Goal: Task Accomplishment & Management: Complete application form

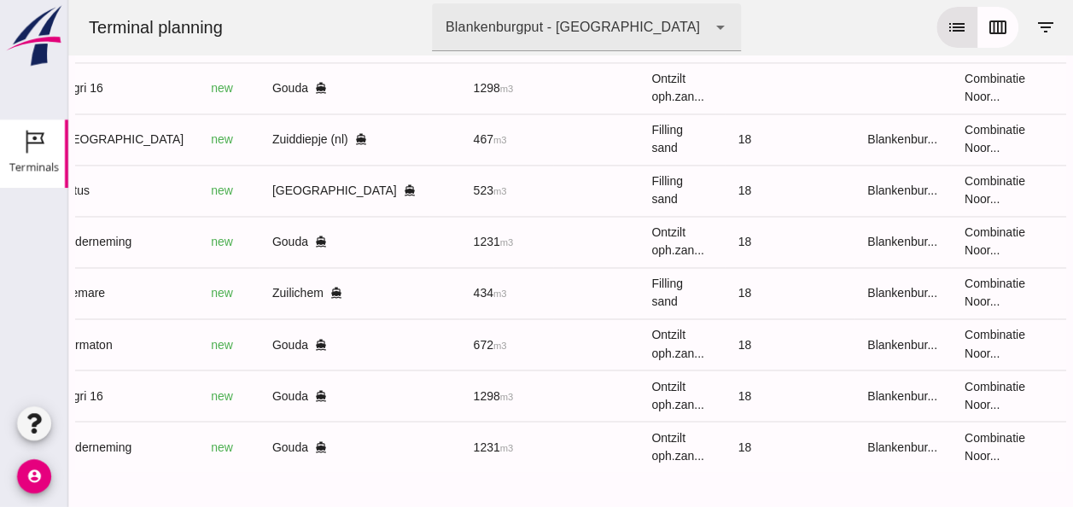
scroll to position [0, 457]
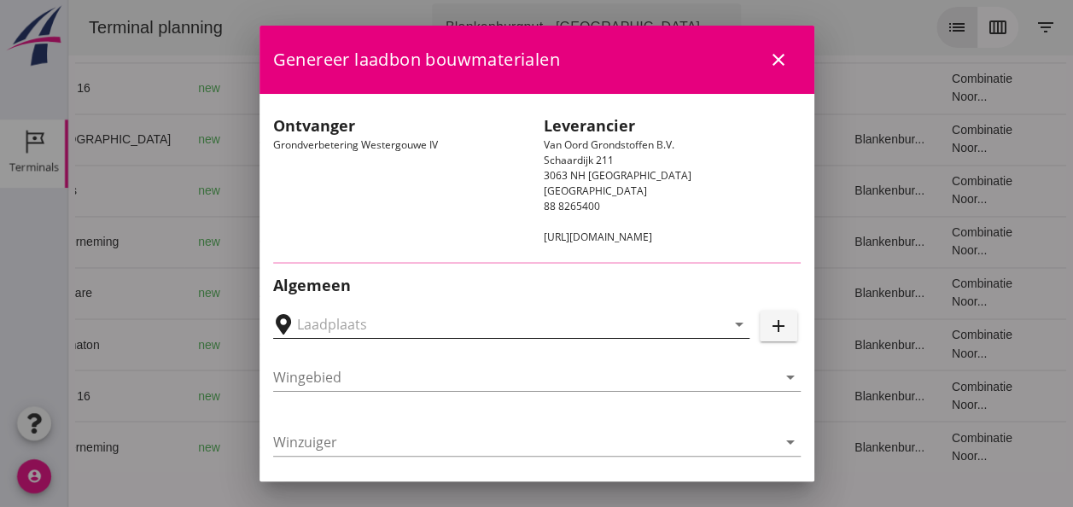
type input "Loswal Fa. J. Bos&Zonen, [GEOGRAPHIC_DATA]"
type input "Onderneming"
type input "[PERSON_NAME]"
type input "1231"
type input "Ontzilt oph.zand [75] (6120)"
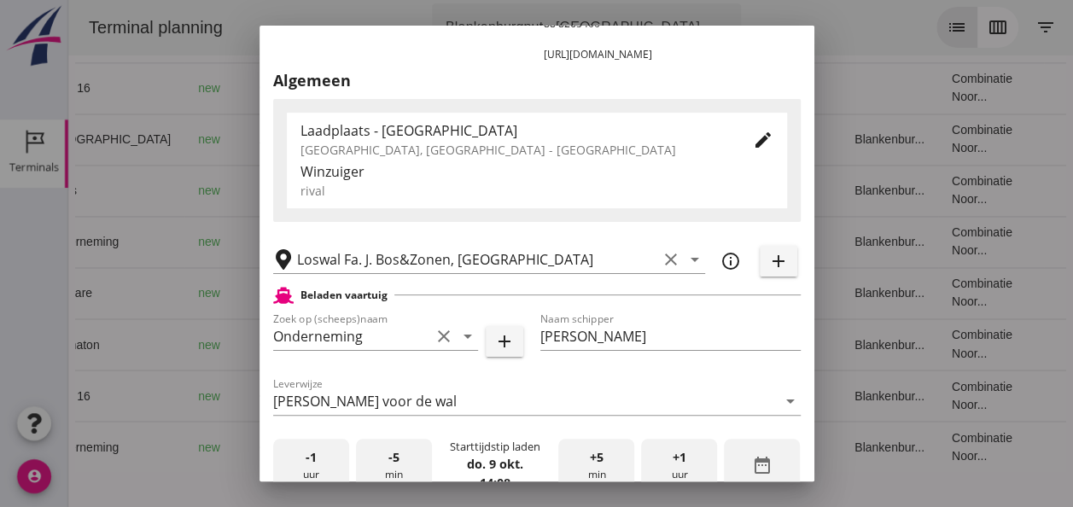
scroll to position [342, 0]
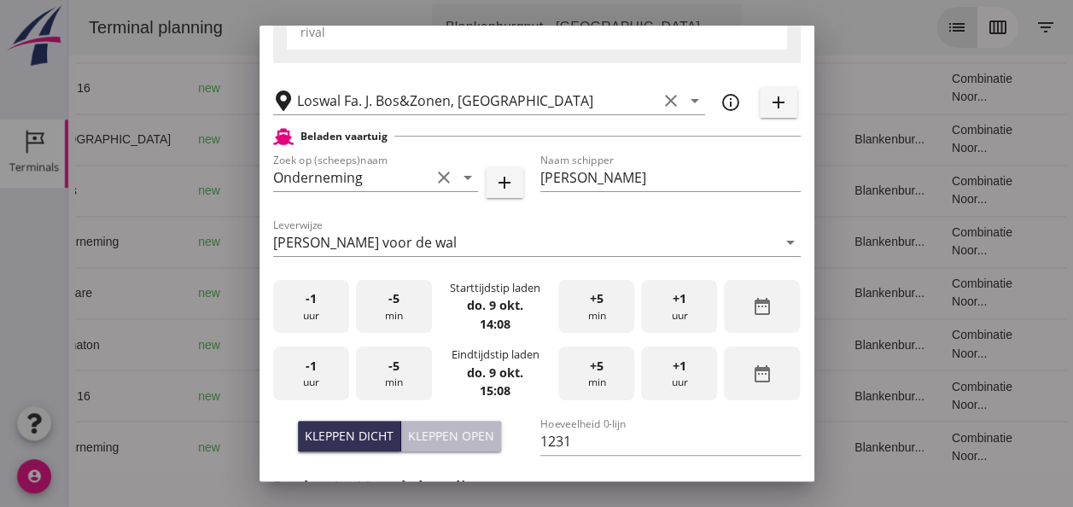
drag, startPoint x: 459, startPoint y: 438, endPoint x: 442, endPoint y: 424, distance: 21.9
click at [459, 437] on div "Kleppen open" at bounding box center [451, 436] width 86 height 18
type input "1003"
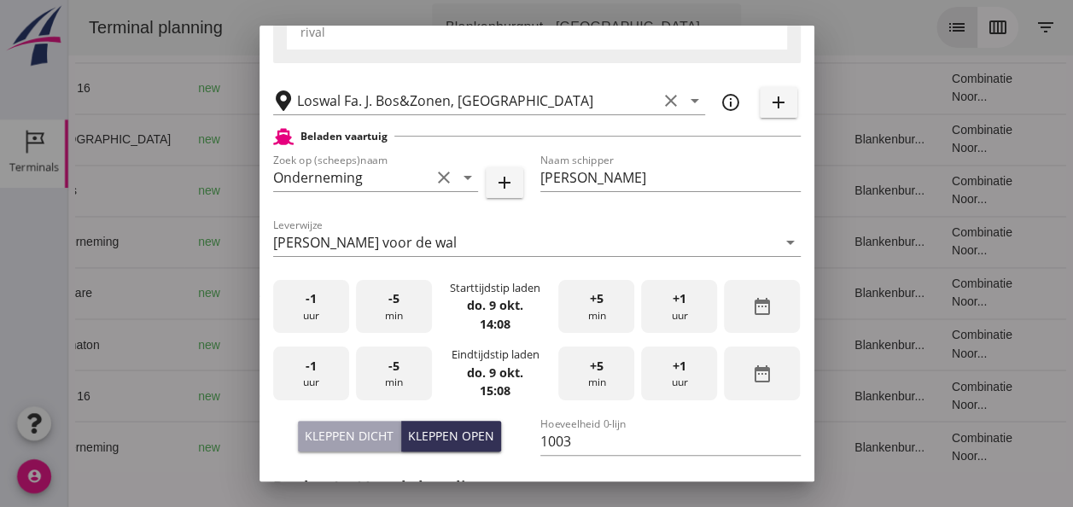
click at [316, 313] on div "-1 uur" at bounding box center [311, 307] width 76 height 54
click at [403, 315] on div "-5 min" at bounding box center [394, 307] width 76 height 54
click at [321, 373] on div "-1 uur" at bounding box center [311, 374] width 76 height 54
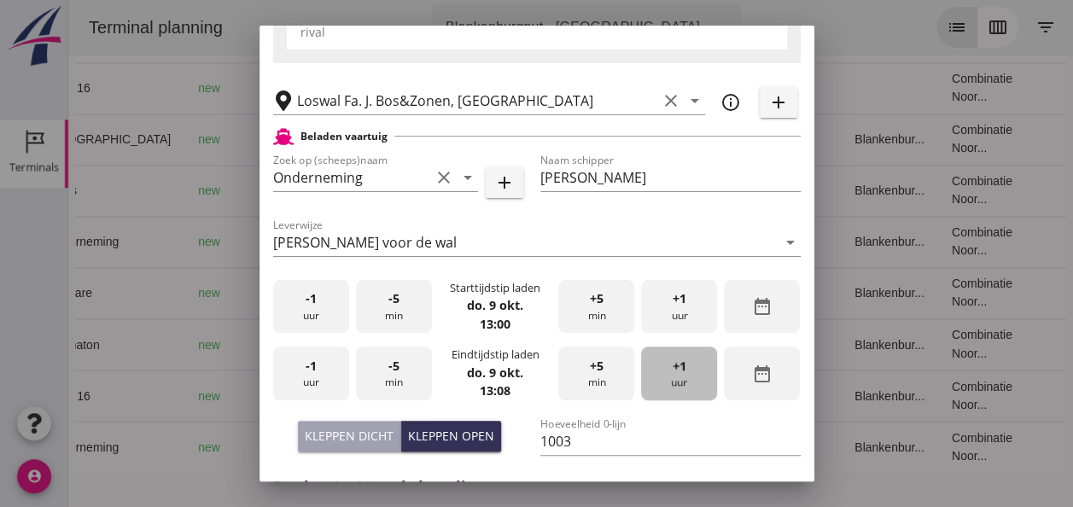
click at [673, 376] on div "+1 uur" at bounding box center [679, 374] width 76 height 54
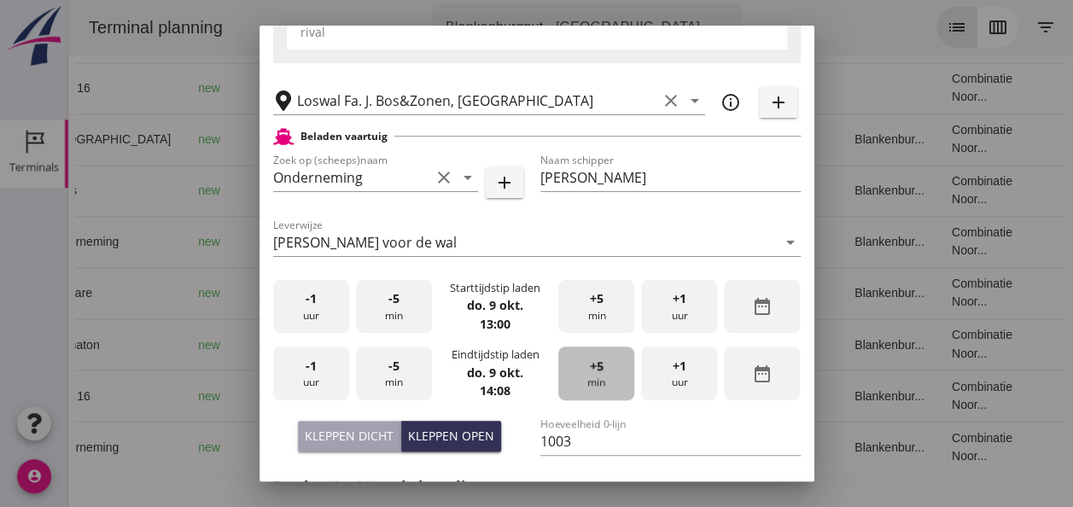
click at [565, 371] on div "+5 min" at bounding box center [597, 374] width 76 height 54
click at [567, 369] on div "+5 min" at bounding box center [597, 374] width 76 height 54
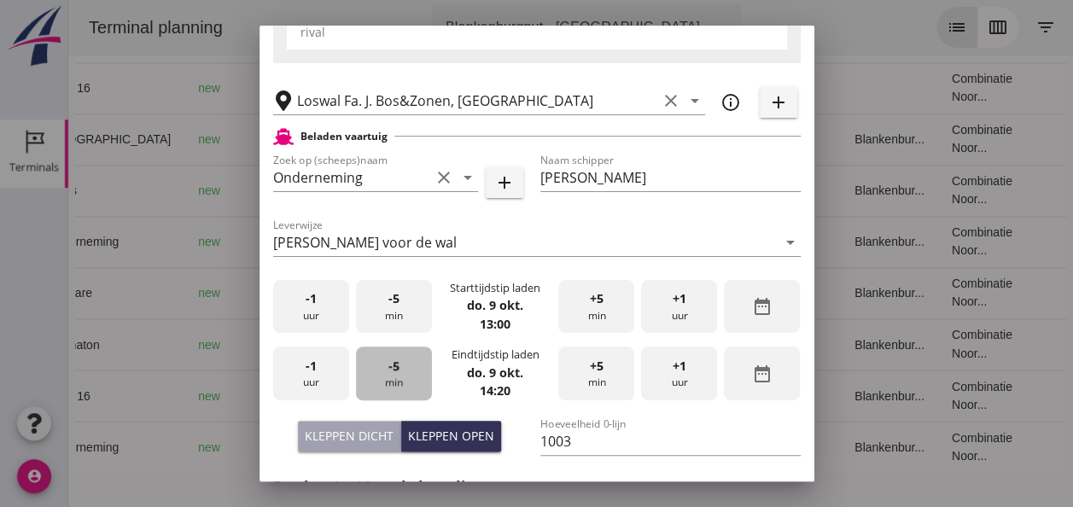
click at [389, 371] on span "-5" at bounding box center [394, 366] width 11 height 19
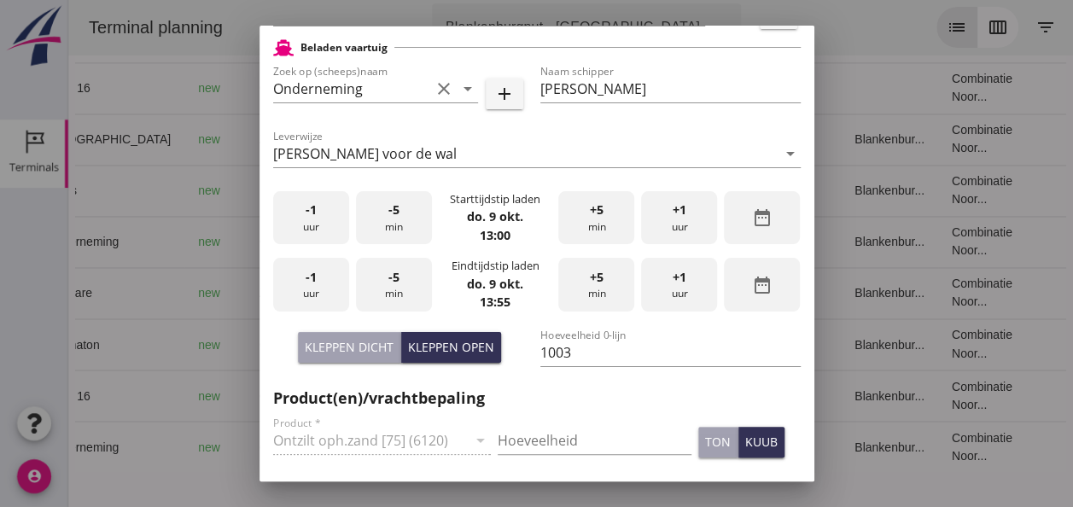
scroll to position [512, 0]
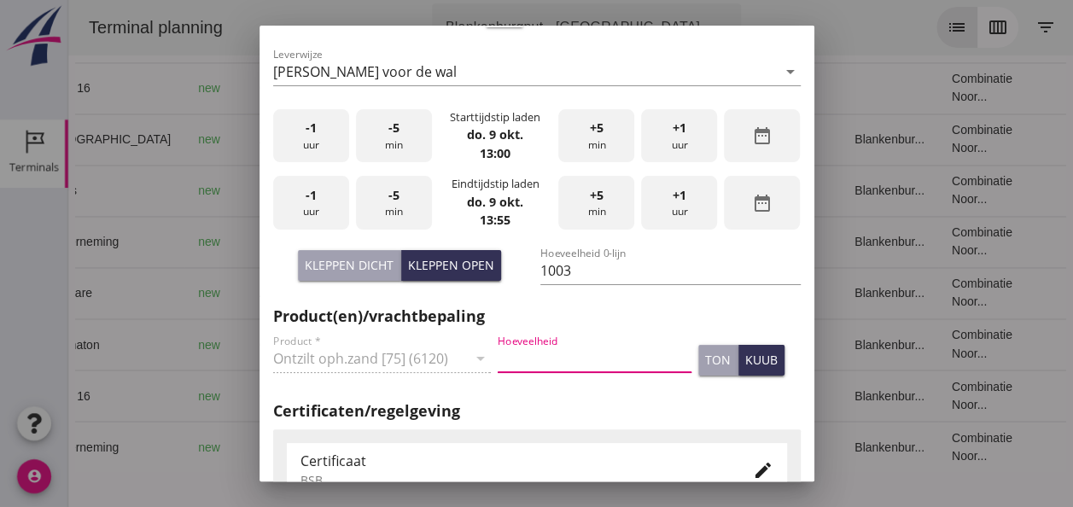
click at [543, 360] on input "Hoeveelheid" at bounding box center [595, 358] width 194 height 27
type input "1003"
click at [749, 359] on div "kuub" at bounding box center [762, 360] width 32 height 18
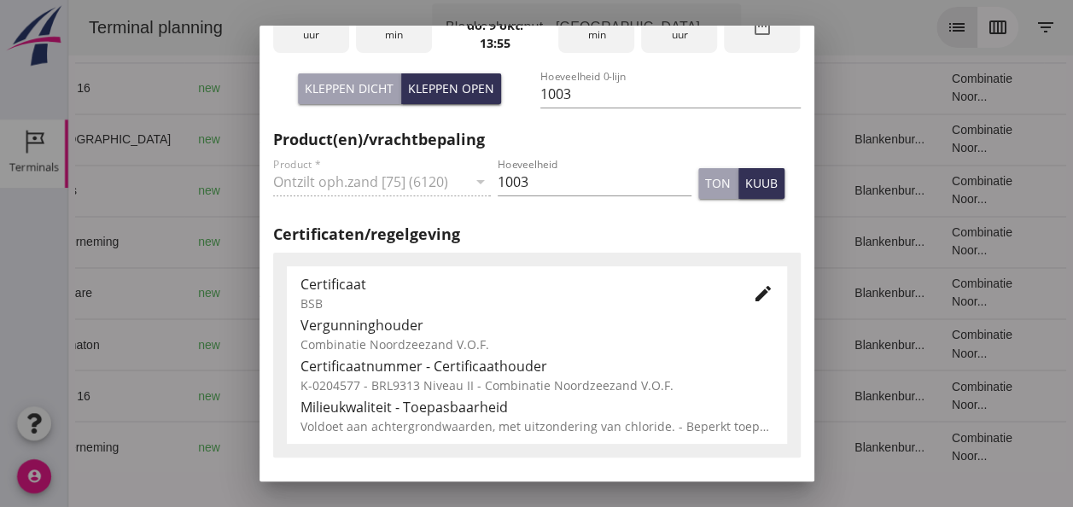
scroll to position [769, 0]
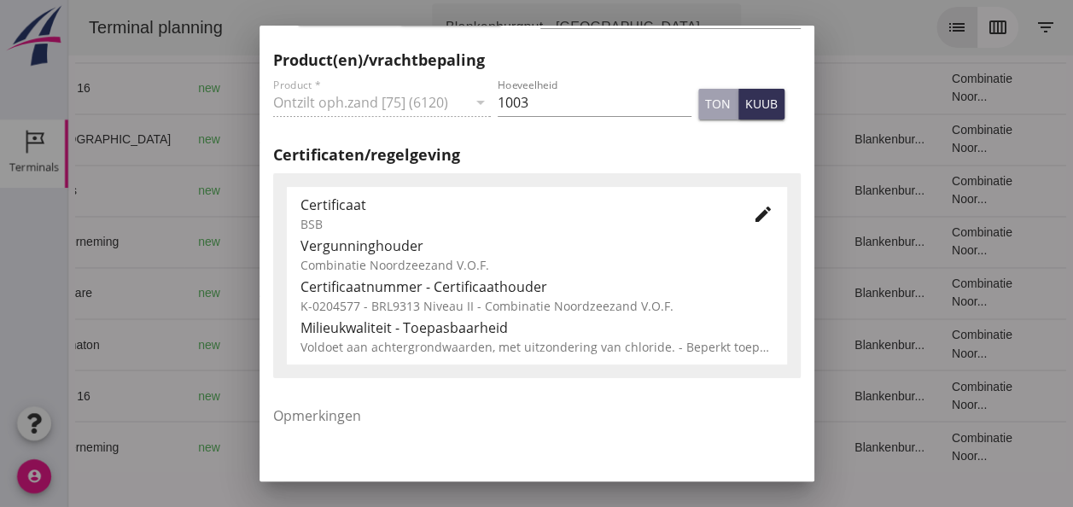
click at [753, 218] on icon "edit" at bounding box center [763, 214] width 20 height 20
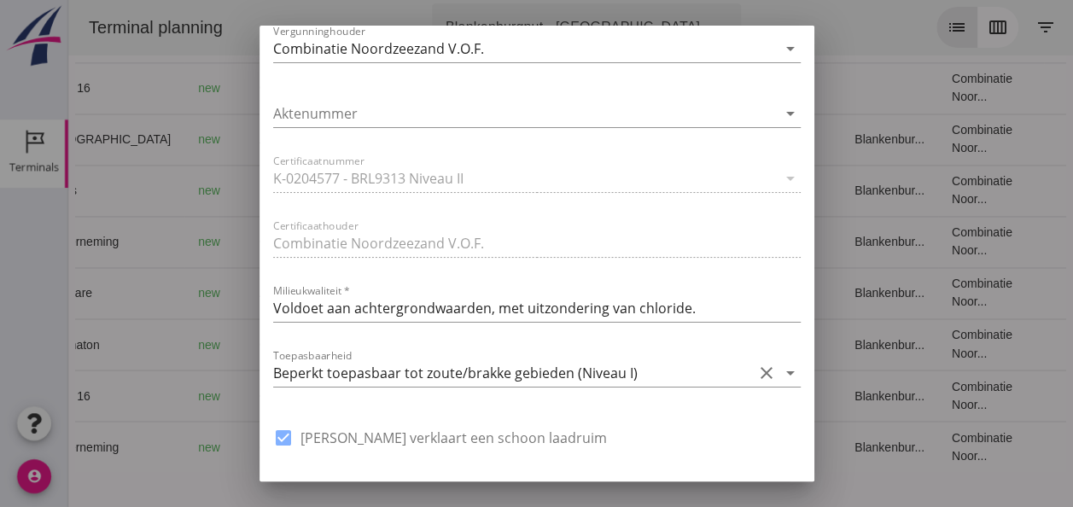
scroll to position [1110, 0]
click at [781, 370] on icon "arrow_drop_down" at bounding box center [791, 371] width 20 height 20
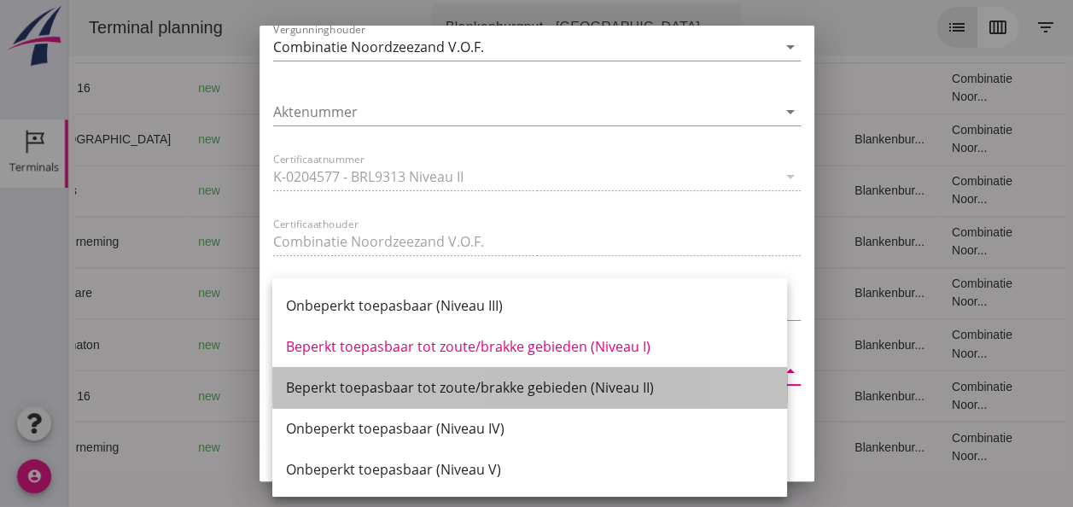
click at [614, 387] on div "Beperkt toepasbaar tot zoute/brakke gebieden (Niveau II)" at bounding box center [530, 387] width 488 height 20
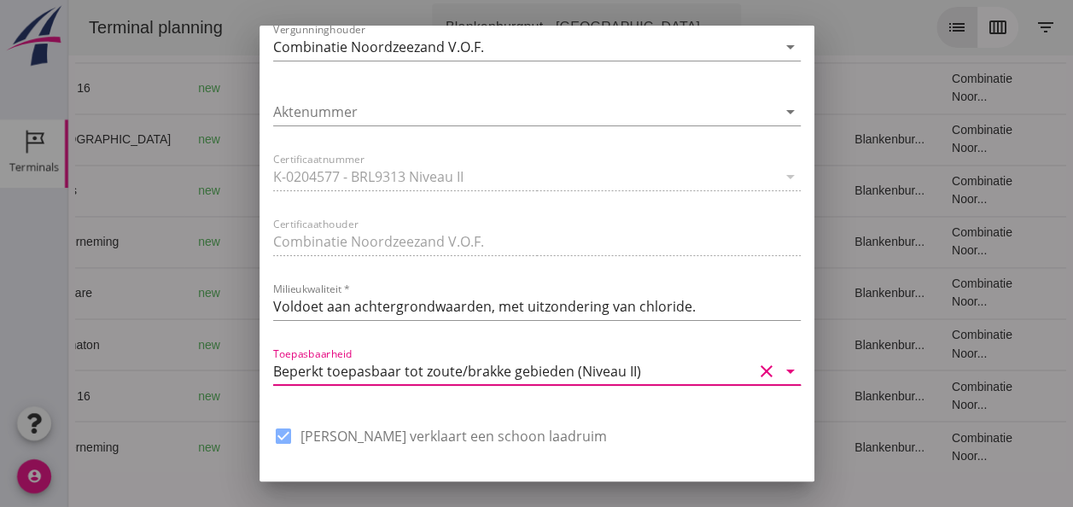
click at [781, 374] on icon "arrow_drop_down" at bounding box center [791, 371] width 20 height 20
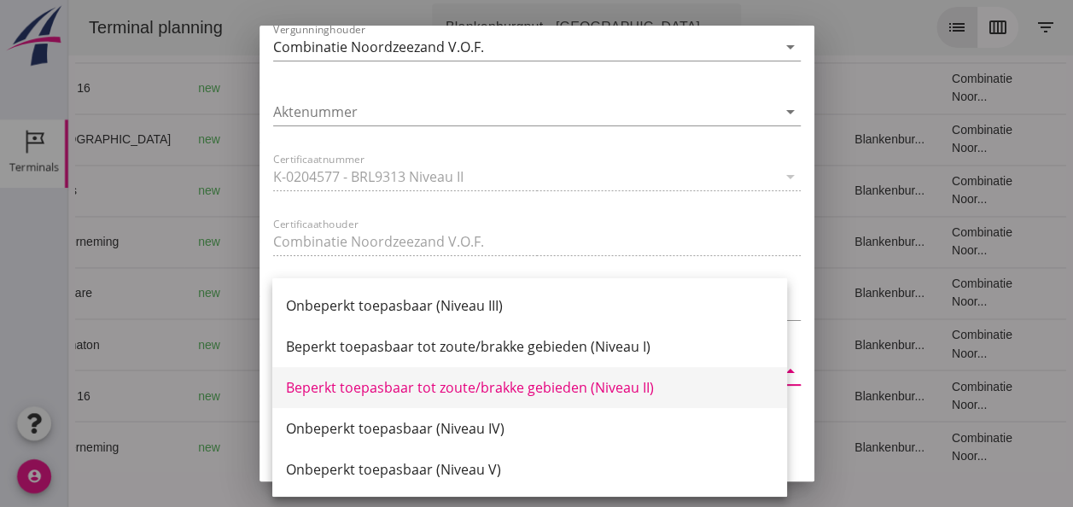
click at [698, 387] on div "Beperkt toepasbaar tot zoute/brakke gebieden (Niveau II)" at bounding box center [530, 387] width 488 height 20
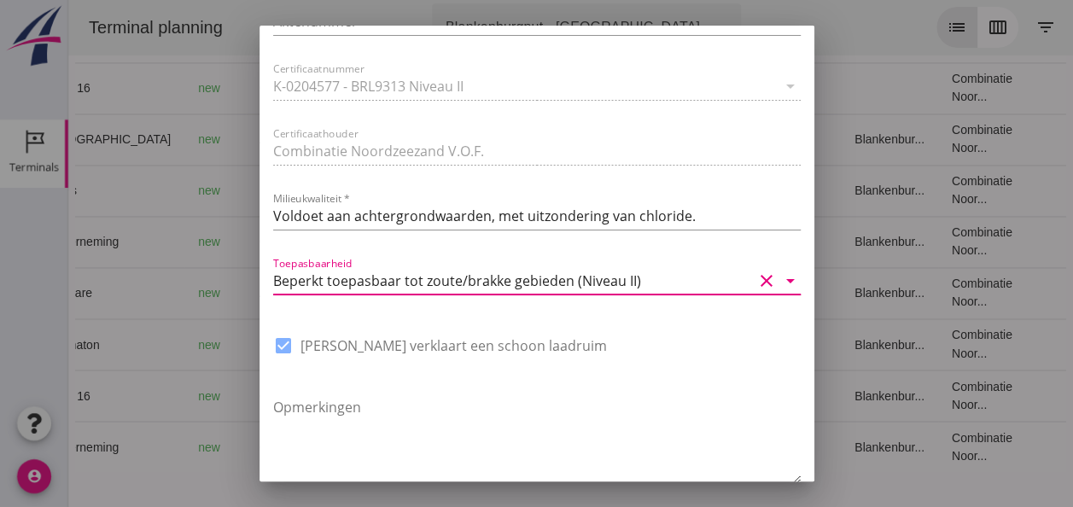
scroll to position [1294, 0]
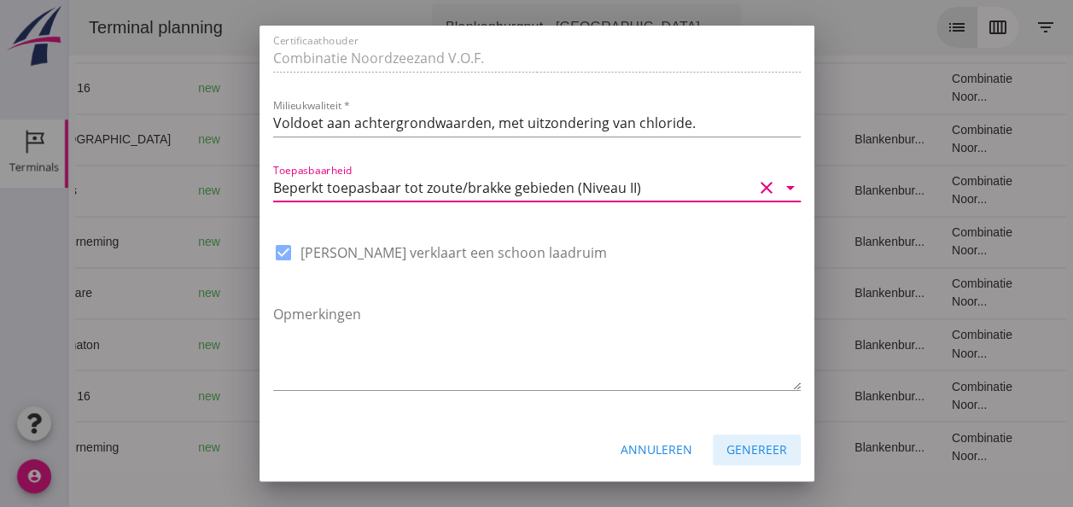
click at [750, 449] on div "Genereer" at bounding box center [757, 450] width 61 height 18
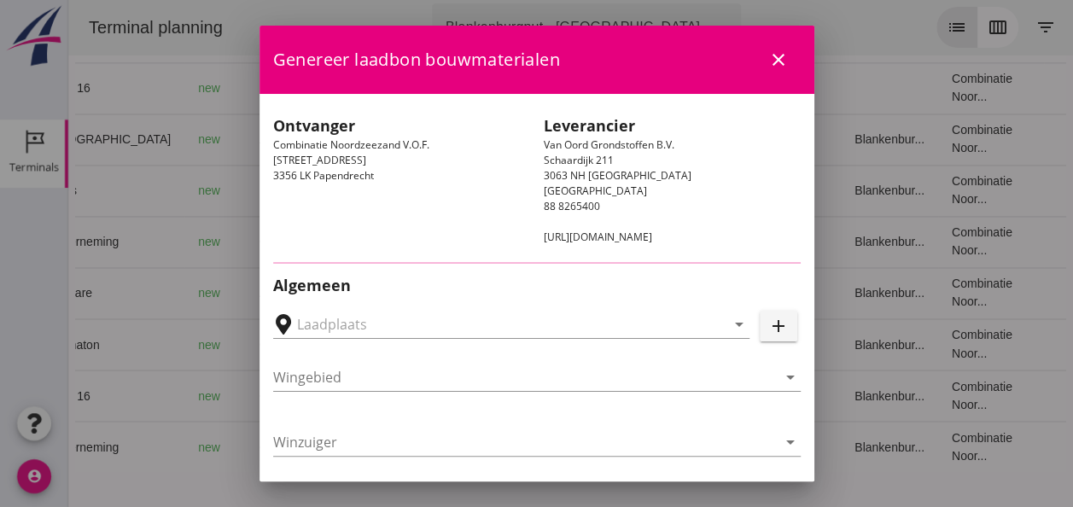
type input "Alphen aan den Rijn, [GEOGRAPHIC_DATA], [GEOGRAPHIC_DATA]"
type input "Bremare"
type input "[PERSON_NAME]"
type input "Ophoogzand (6120)"
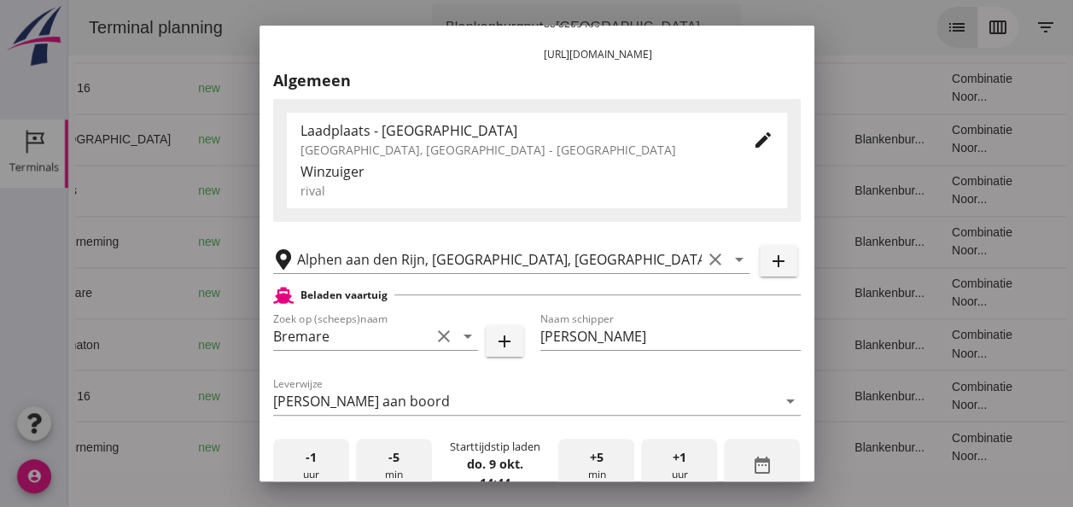
scroll to position [342, 0]
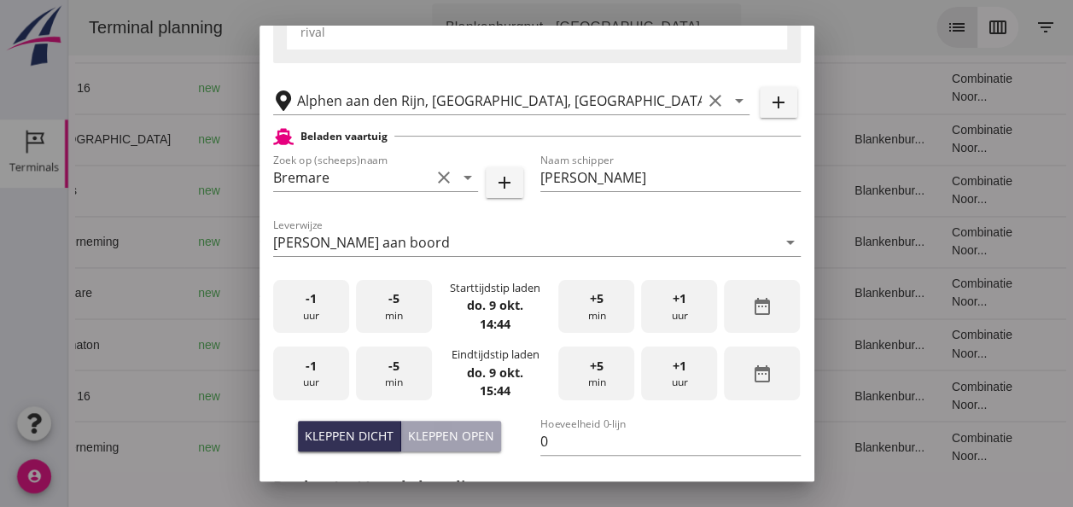
click at [388, 313] on div "-5 min" at bounding box center [394, 307] width 76 height 54
click at [389, 313] on div "-5 min" at bounding box center [394, 307] width 76 height 54
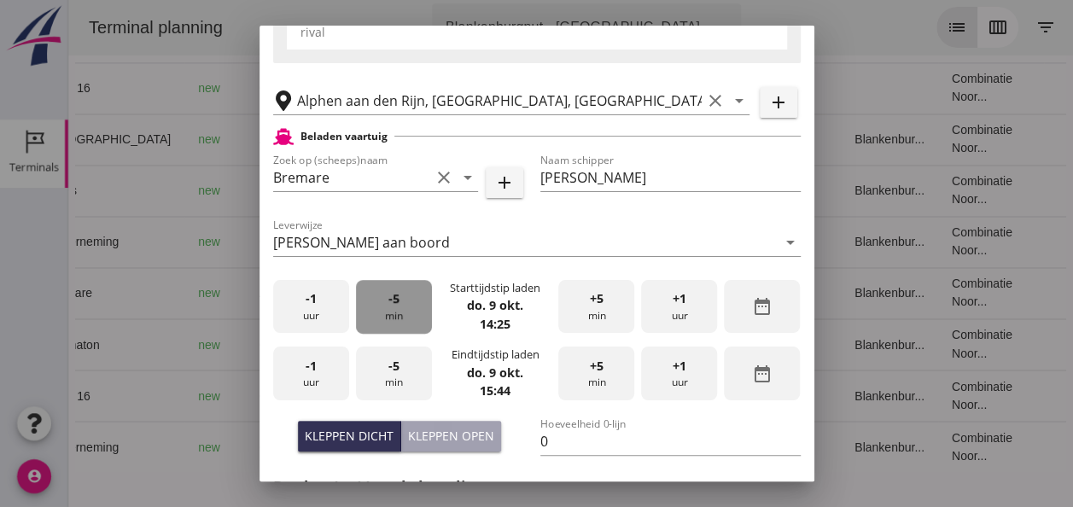
click at [389, 313] on div "-5 min" at bounding box center [394, 307] width 76 height 54
click at [590, 304] on span "+5" at bounding box center [597, 299] width 14 height 19
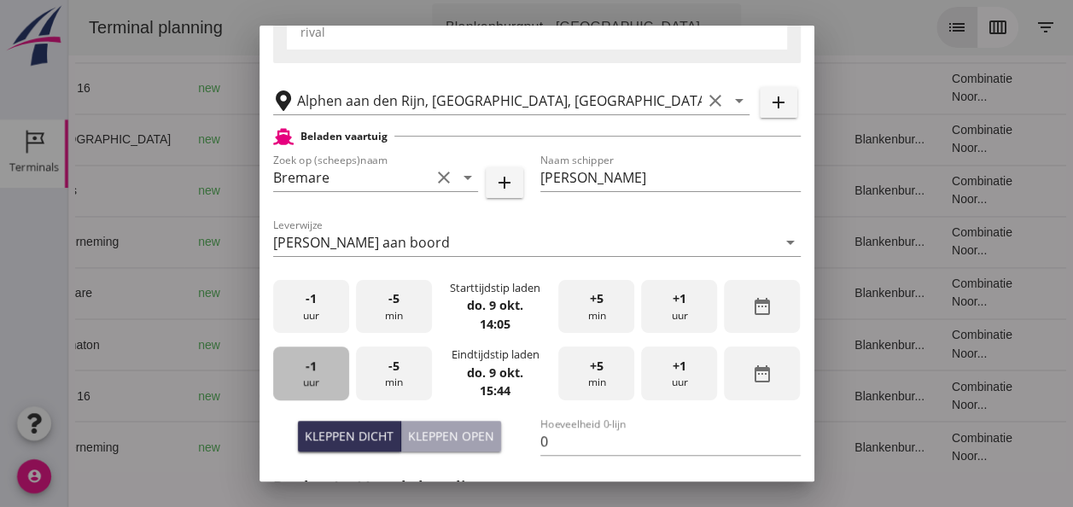
click at [326, 377] on div "-1 uur" at bounding box center [311, 374] width 76 height 54
click at [417, 377] on div "-5 min" at bounding box center [394, 374] width 76 height 54
click at [405, 377] on div "-5 min" at bounding box center [394, 374] width 76 height 54
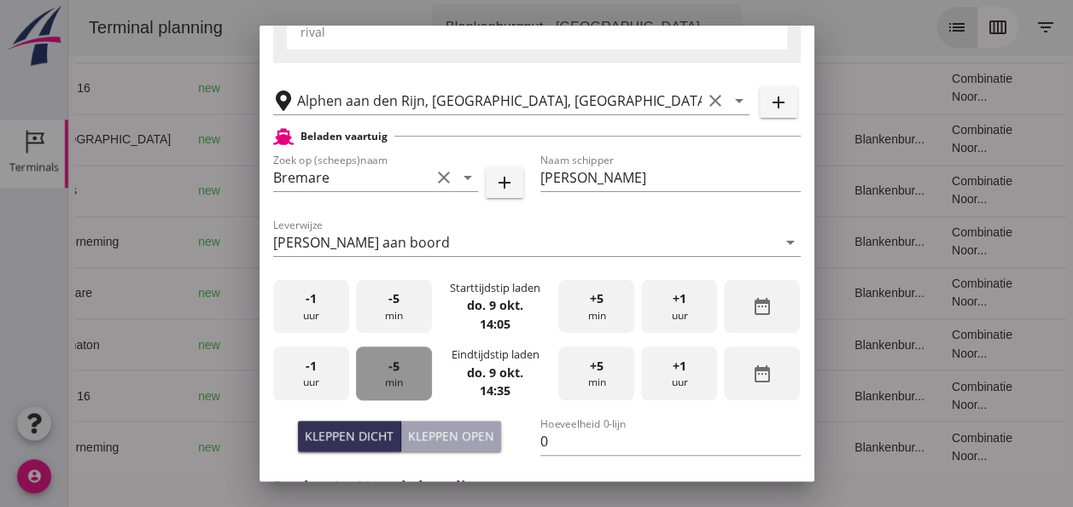
click at [405, 377] on div "-5 min" at bounding box center [394, 374] width 76 height 54
click at [407, 374] on div "-5 min" at bounding box center [394, 374] width 76 height 54
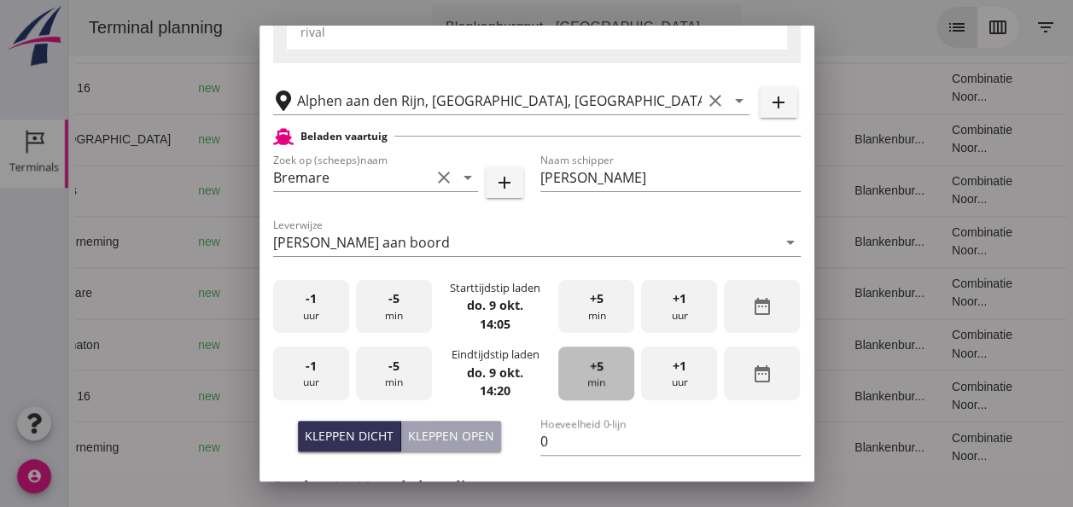
click at [596, 374] on div "+5 min" at bounding box center [597, 374] width 76 height 54
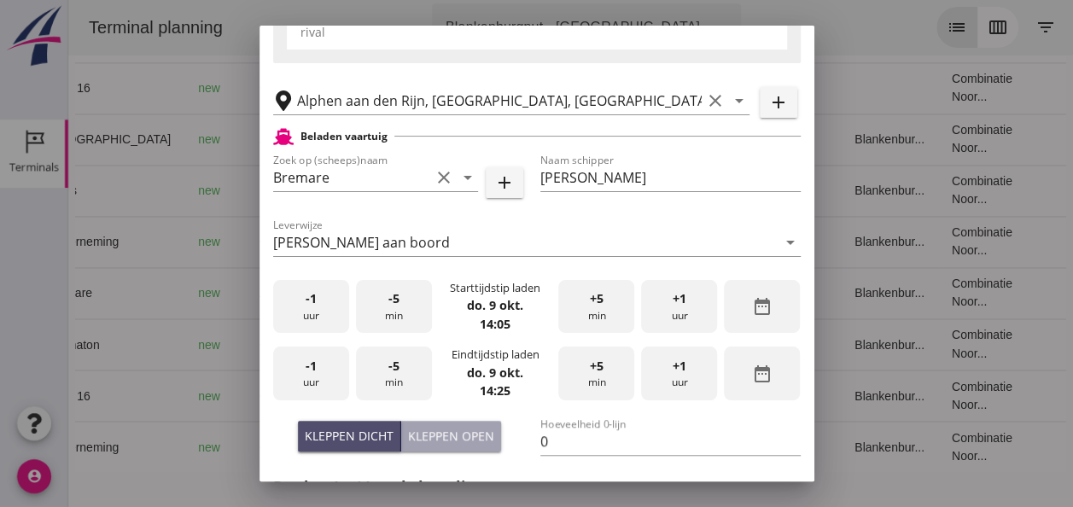
drag, startPoint x: 377, startPoint y: 436, endPoint x: 393, endPoint y: 431, distance: 16.0
click at [377, 436] on div "Kleppen dicht" at bounding box center [349, 436] width 89 height 18
click at [547, 437] on input "0" at bounding box center [671, 441] width 260 height 27
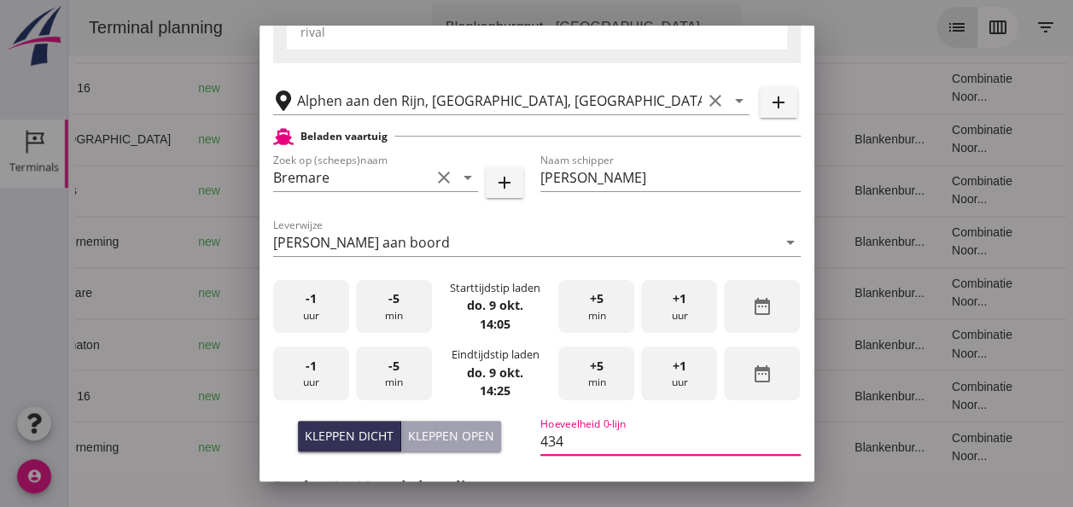
scroll to position [598, 0]
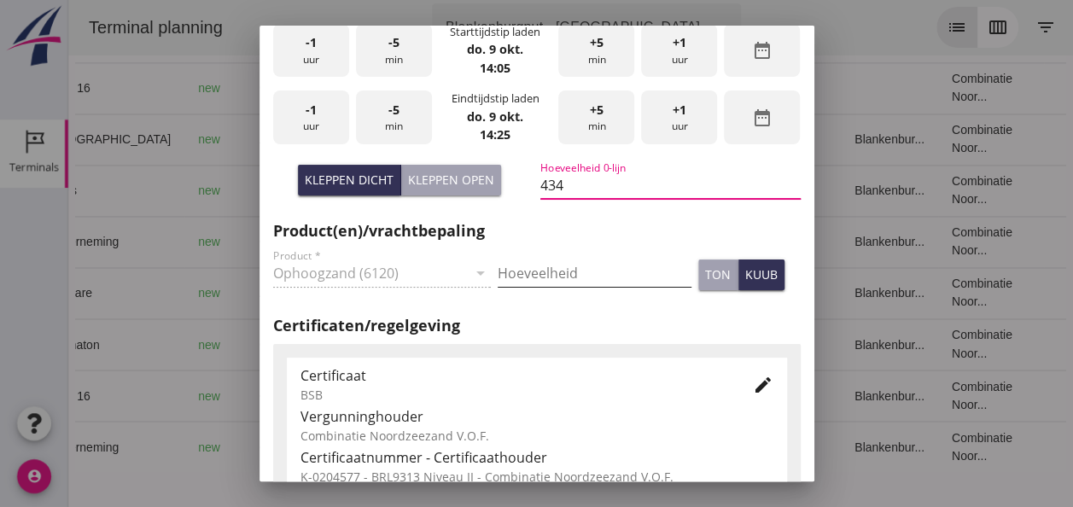
type input "434"
click at [543, 282] on input "Hoeveelheid" at bounding box center [595, 273] width 194 height 27
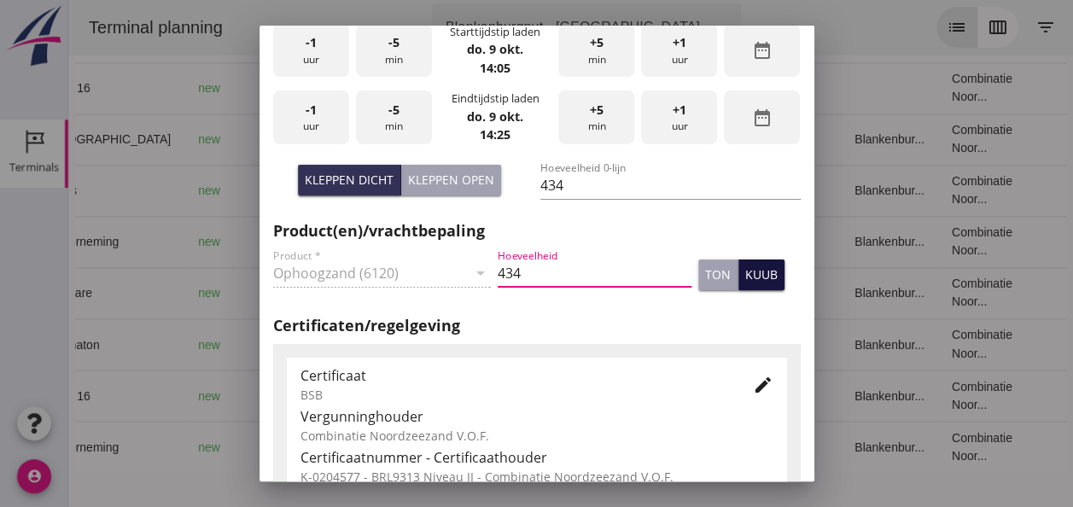
type input "434"
click at [746, 277] on div "kuub" at bounding box center [762, 275] width 32 height 18
click at [753, 381] on icon "edit" at bounding box center [763, 385] width 20 height 20
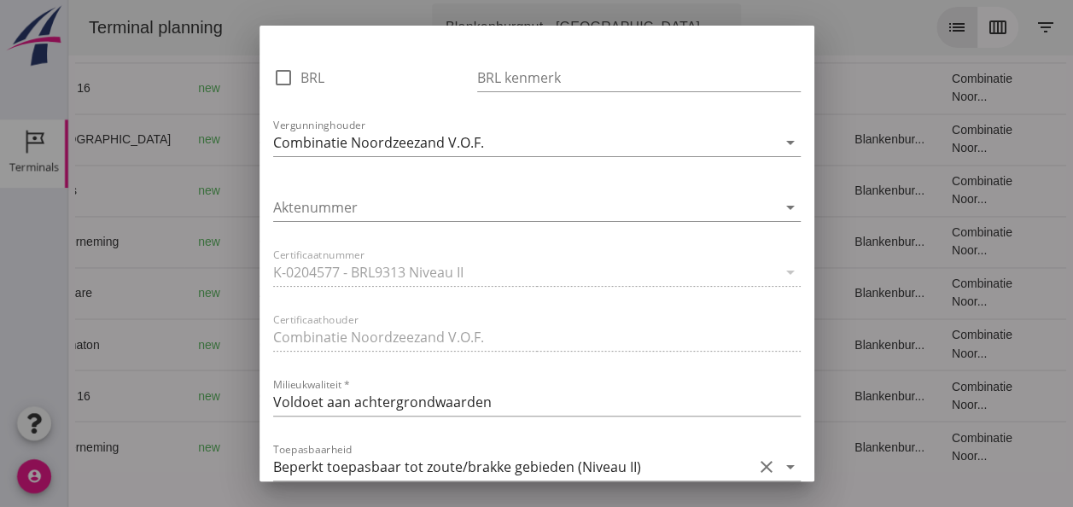
scroll to position [1025, 0]
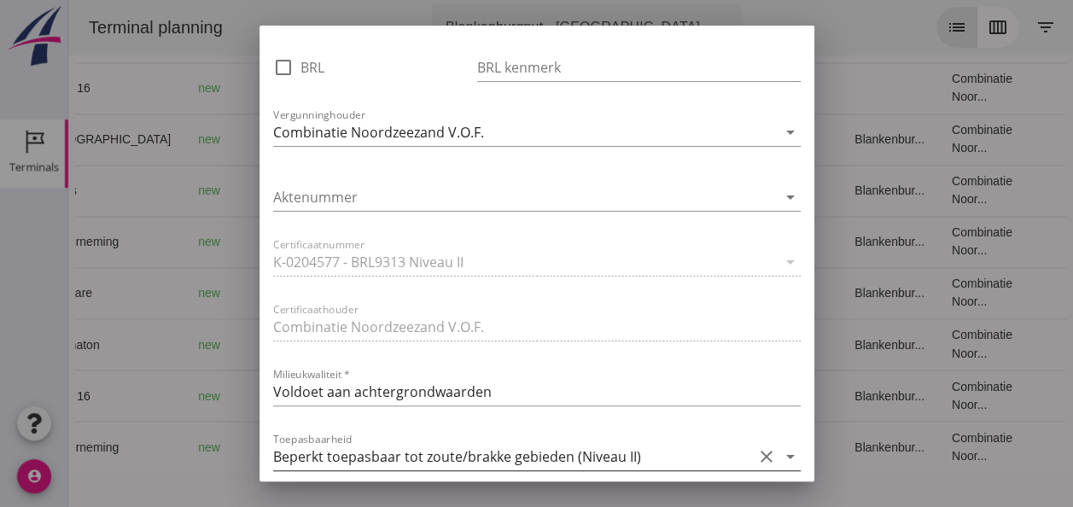
click at [781, 456] on icon "arrow_drop_down" at bounding box center [791, 457] width 20 height 20
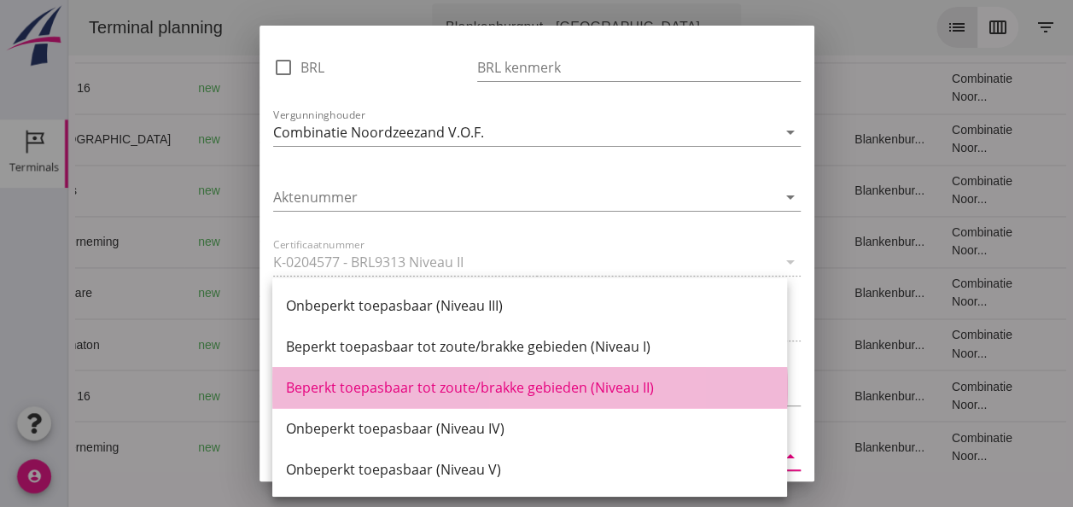
click at [623, 384] on div "Beperkt toepasbaar tot zoute/brakke gebieden (Niveau II)" at bounding box center [530, 387] width 488 height 20
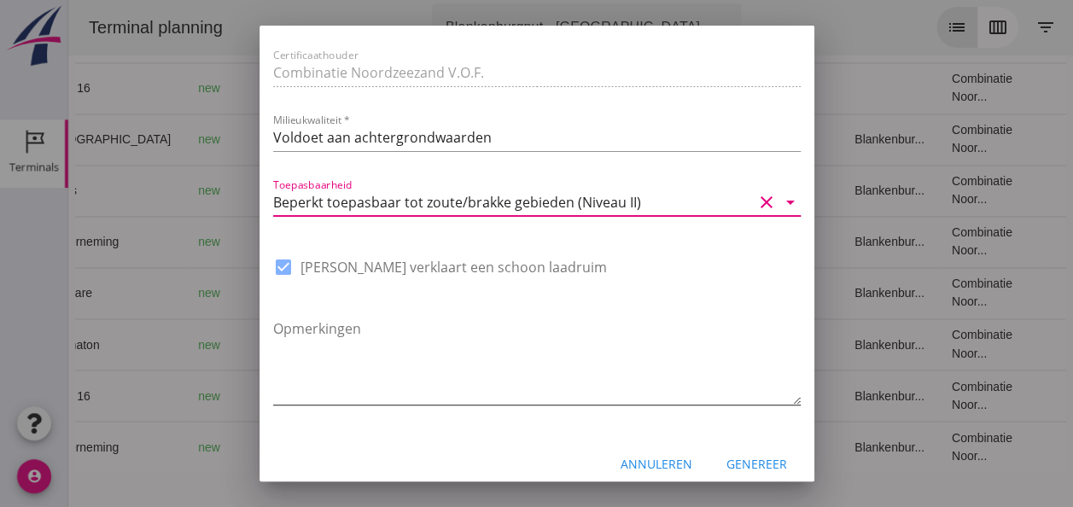
scroll to position [1281, 0]
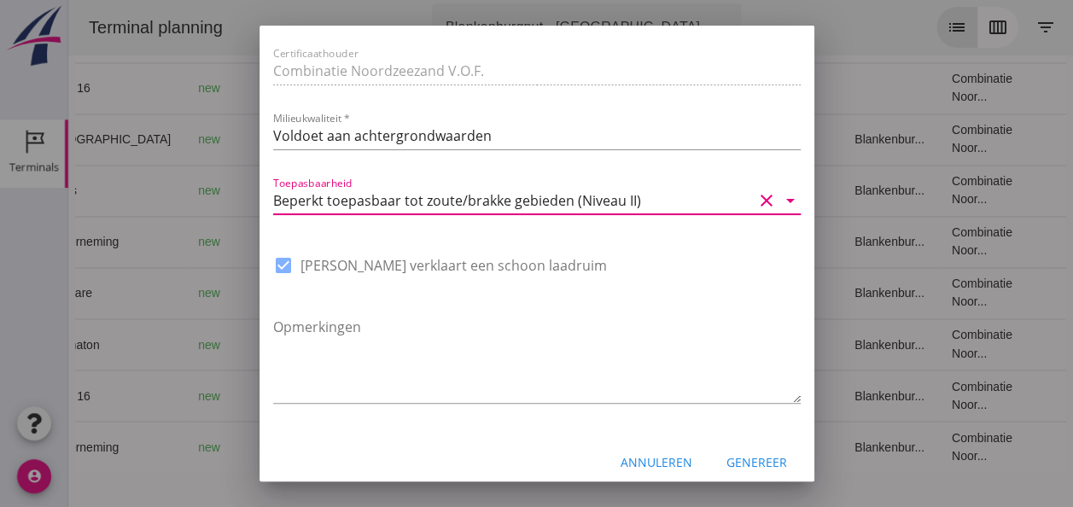
click at [746, 461] on div "Genereer" at bounding box center [757, 462] width 61 height 18
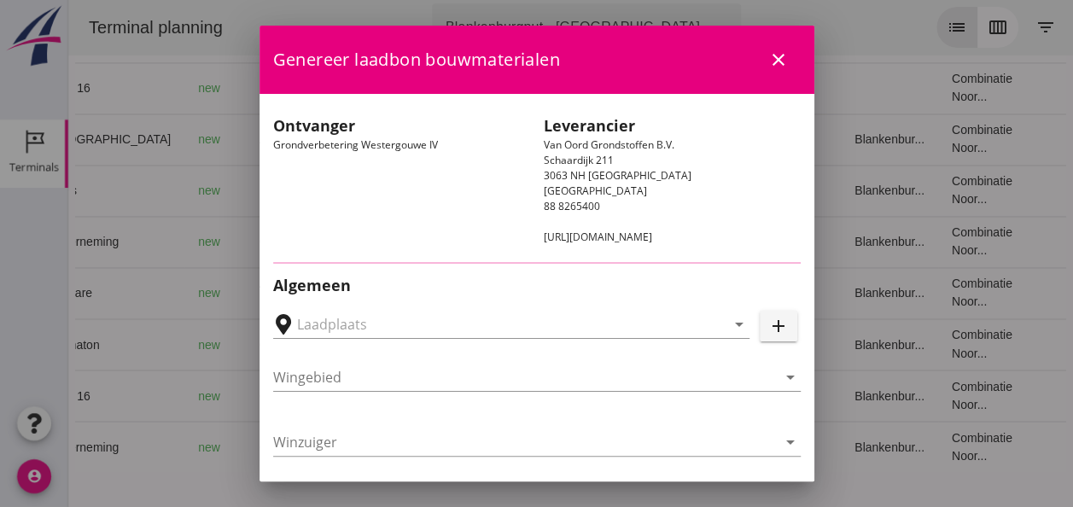
type input "Loswal Fa. J. Bos&Zonen, [GEOGRAPHIC_DATA]"
type input "Germaton"
type input "[PERSON_NAME]"
type input "Ontzilt oph.zand [75] (6120)"
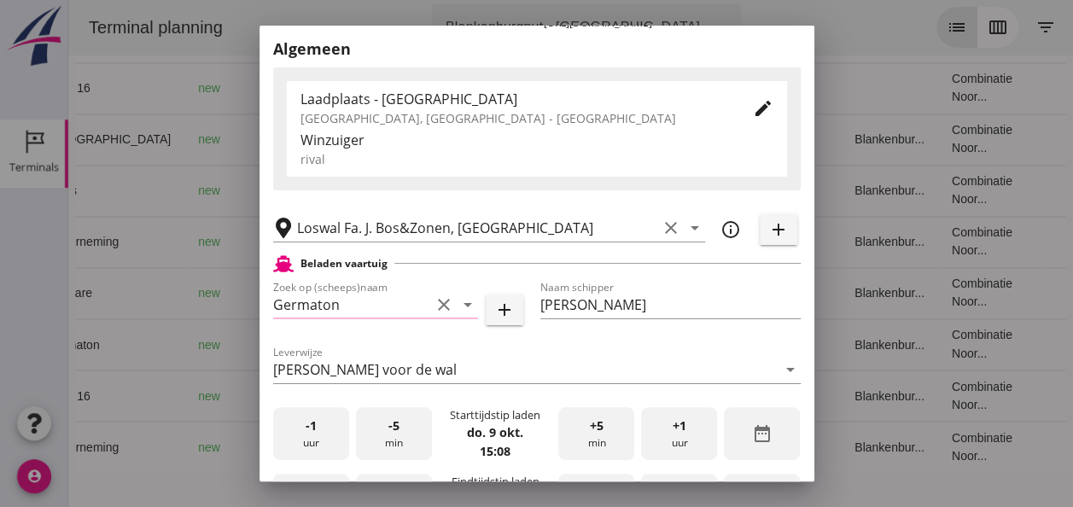
scroll to position [342, 0]
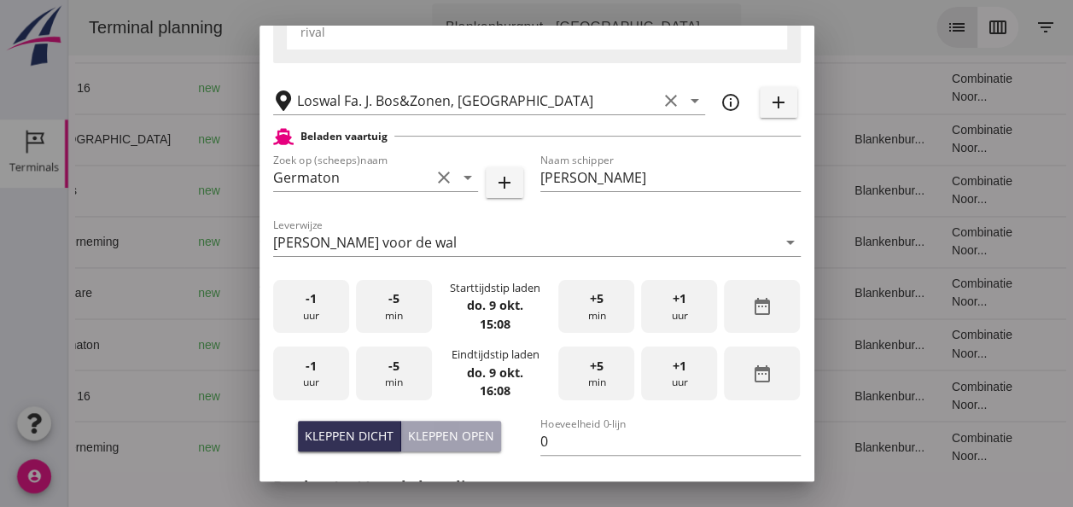
click at [323, 317] on div "-1 uur" at bounding box center [311, 307] width 76 height 54
click at [592, 325] on div "+5 min" at bounding box center [597, 307] width 76 height 54
click at [593, 325] on div "+5 min" at bounding box center [597, 307] width 76 height 54
click at [591, 324] on div "+5 min" at bounding box center [597, 307] width 76 height 54
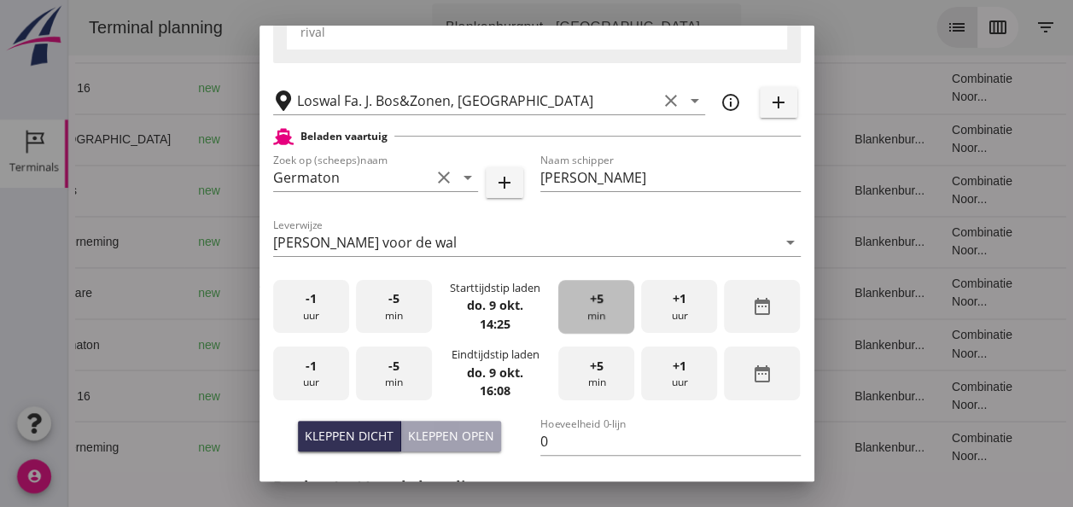
click at [590, 323] on div "+5 min" at bounding box center [597, 307] width 76 height 54
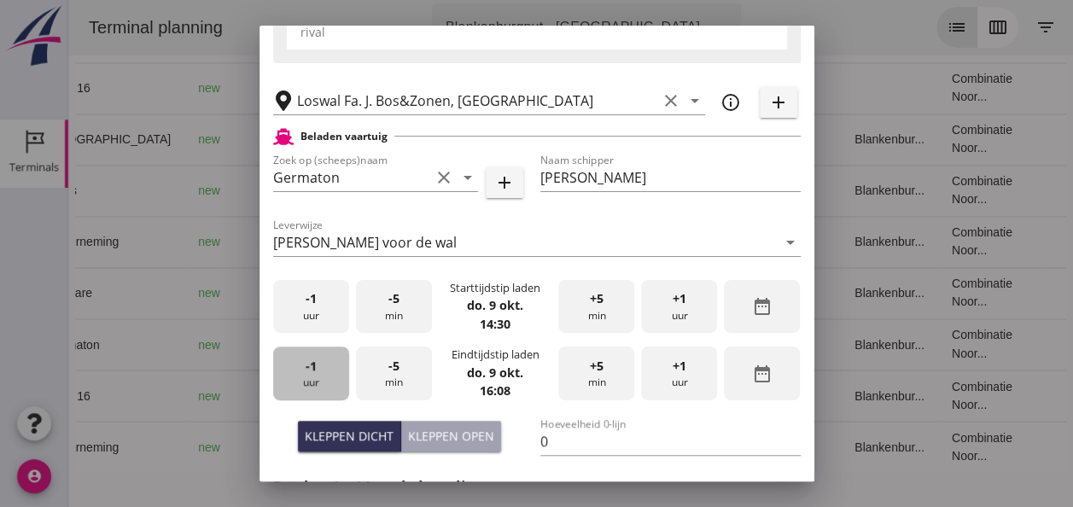
drag, startPoint x: 321, startPoint y: 378, endPoint x: 360, endPoint y: 374, distance: 39.5
click at [326, 377] on div "-1 uur" at bounding box center [311, 374] width 76 height 54
click at [398, 371] on div "-5 min" at bounding box center [394, 374] width 76 height 54
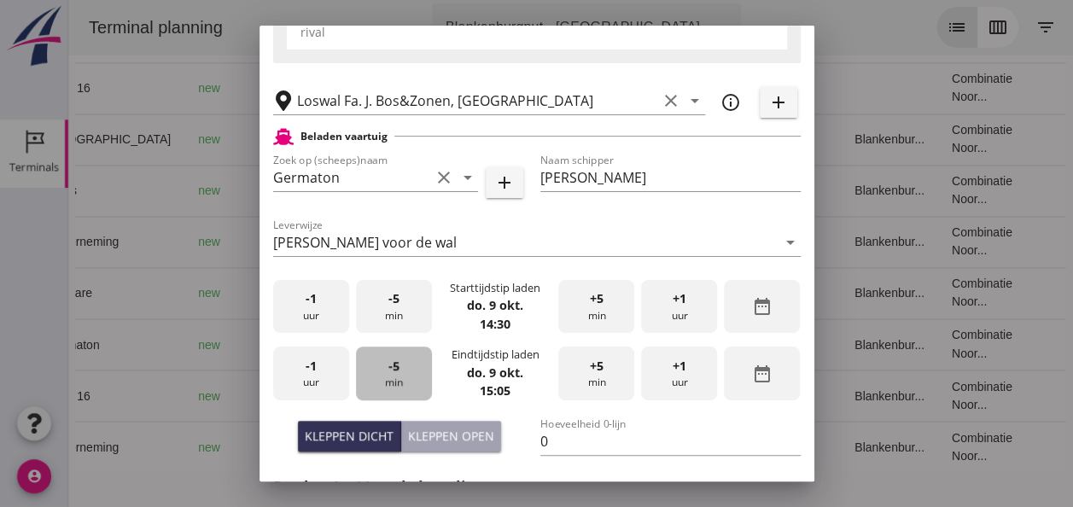
click at [399, 370] on div "-5 min" at bounding box center [394, 374] width 76 height 54
click at [554, 444] on input "0" at bounding box center [671, 441] width 260 height 27
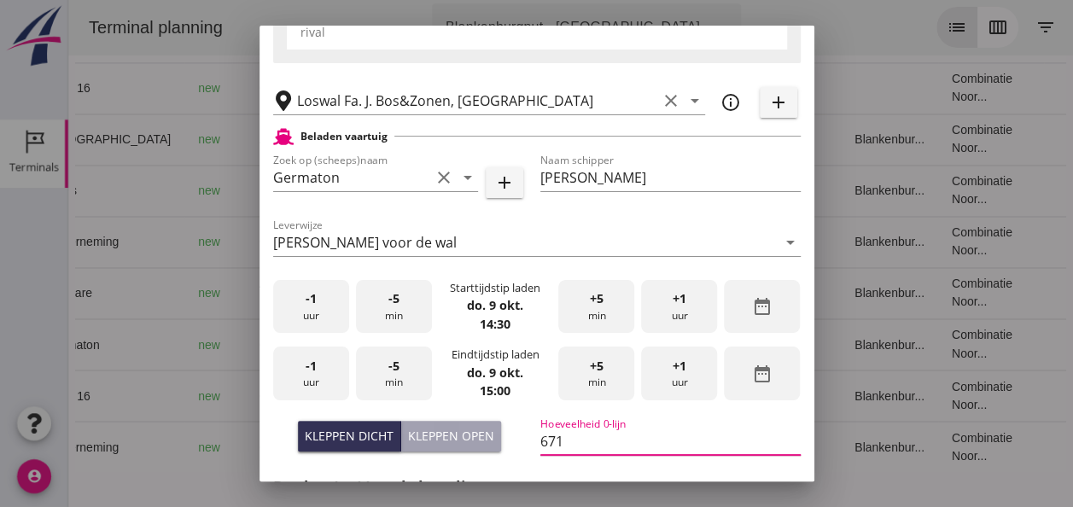
click at [433, 427] on div "Kleppen open" at bounding box center [451, 436] width 86 height 18
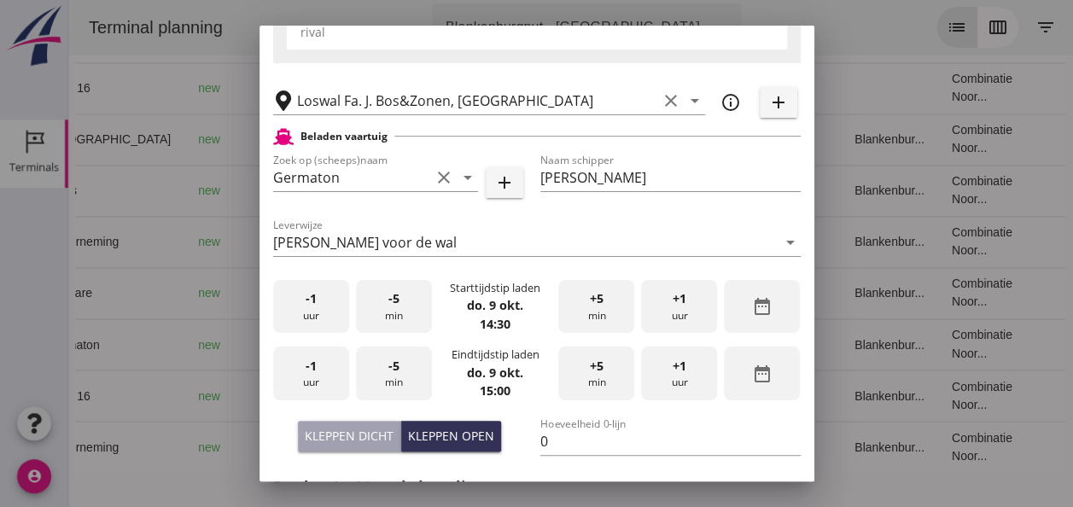
click at [360, 430] on div "Kleppen dicht" at bounding box center [349, 436] width 89 height 18
type input "671"
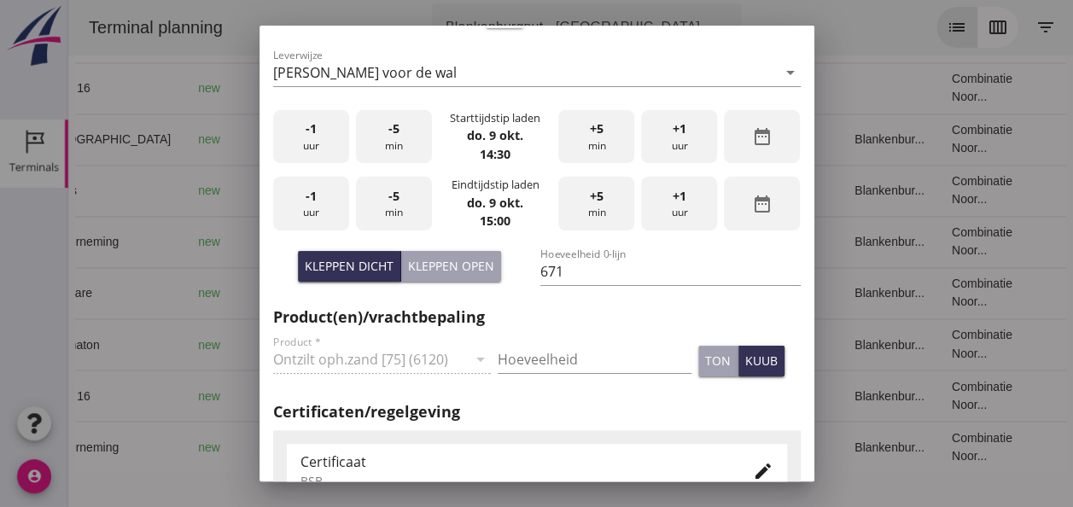
scroll to position [512, 0]
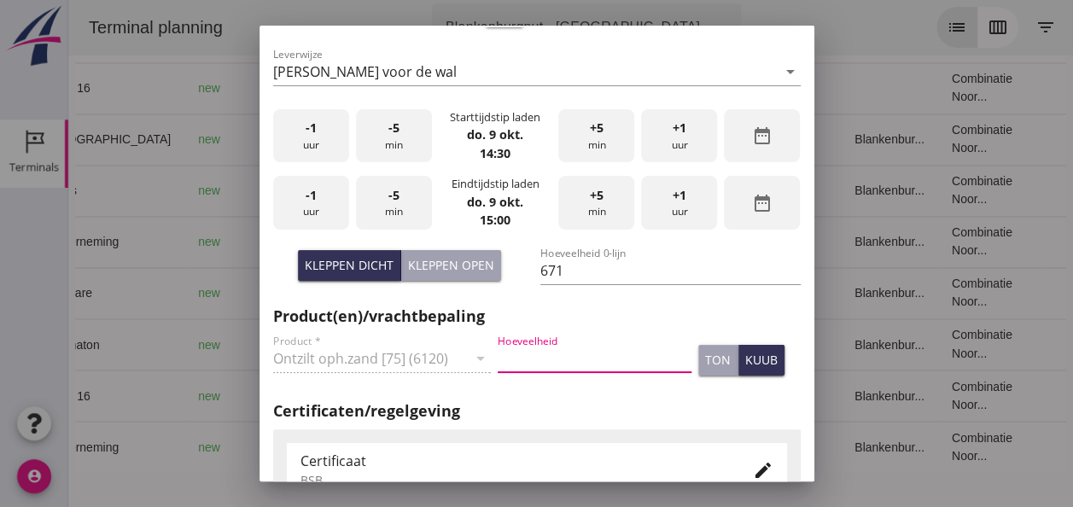
click at [541, 362] on input "Hoeveelheid" at bounding box center [595, 358] width 194 height 27
type input "671"
click at [753, 357] on div "kuub" at bounding box center [762, 360] width 32 height 18
click at [753, 469] on icon "edit" at bounding box center [763, 470] width 20 height 20
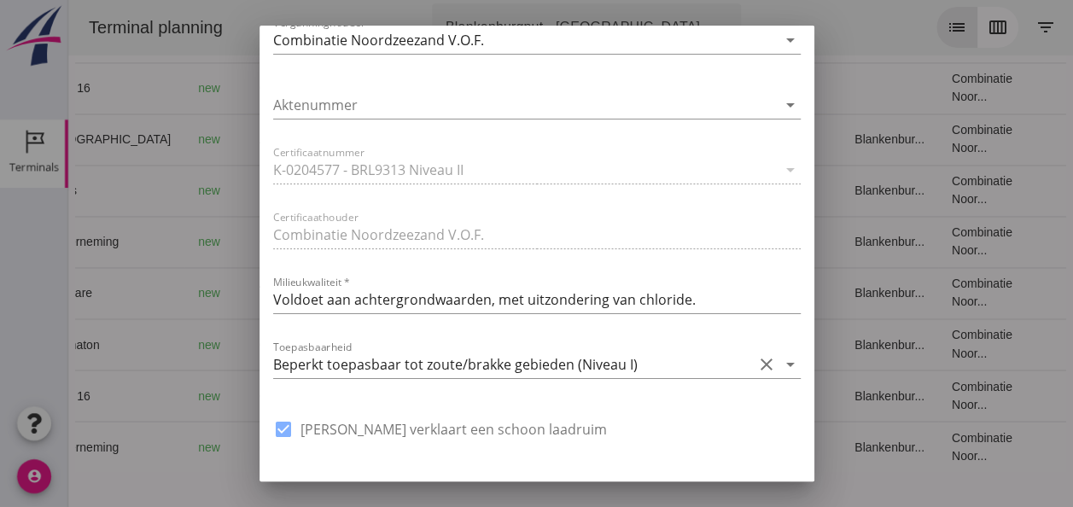
scroll to position [1196, 0]
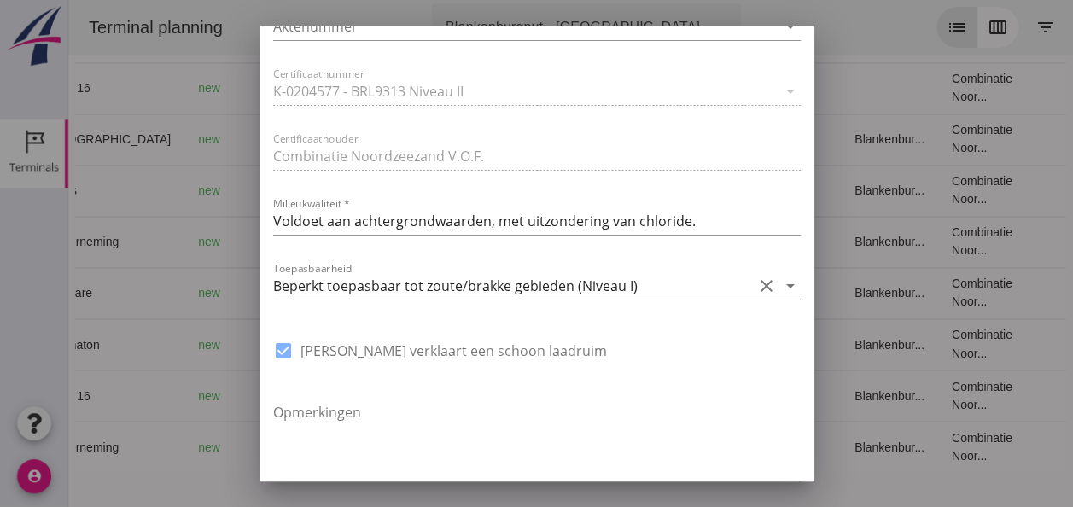
click at [781, 284] on icon "arrow_drop_down" at bounding box center [791, 286] width 20 height 20
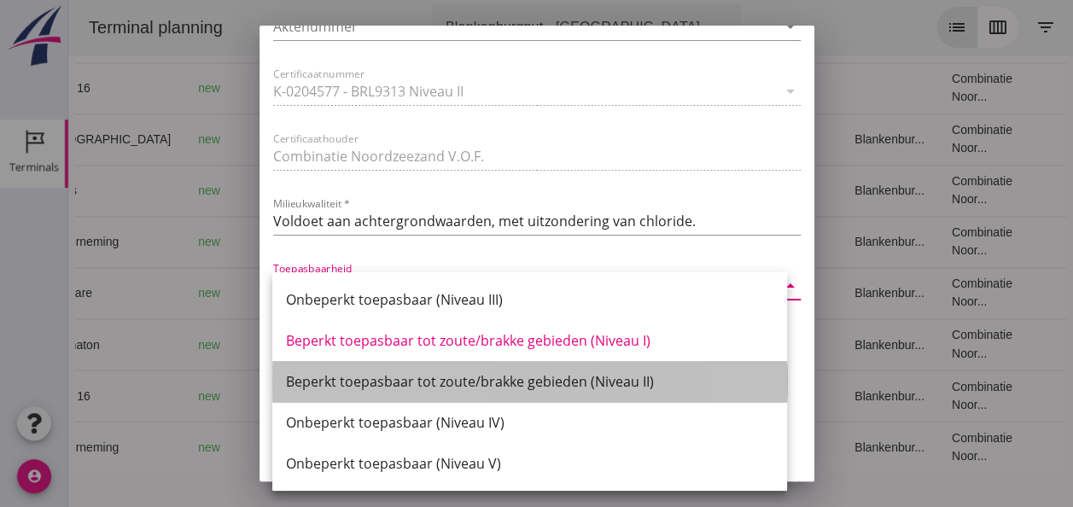
click at [630, 380] on div "Beperkt toepasbaar tot zoute/brakke gebieden (Niveau II)" at bounding box center [530, 381] width 488 height 20
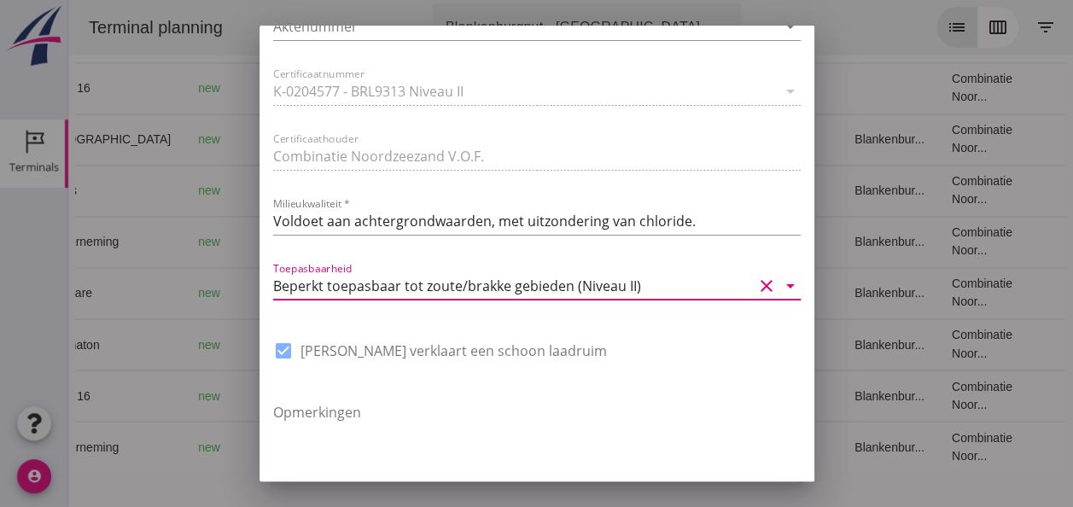
scroll to position [1294, 0]
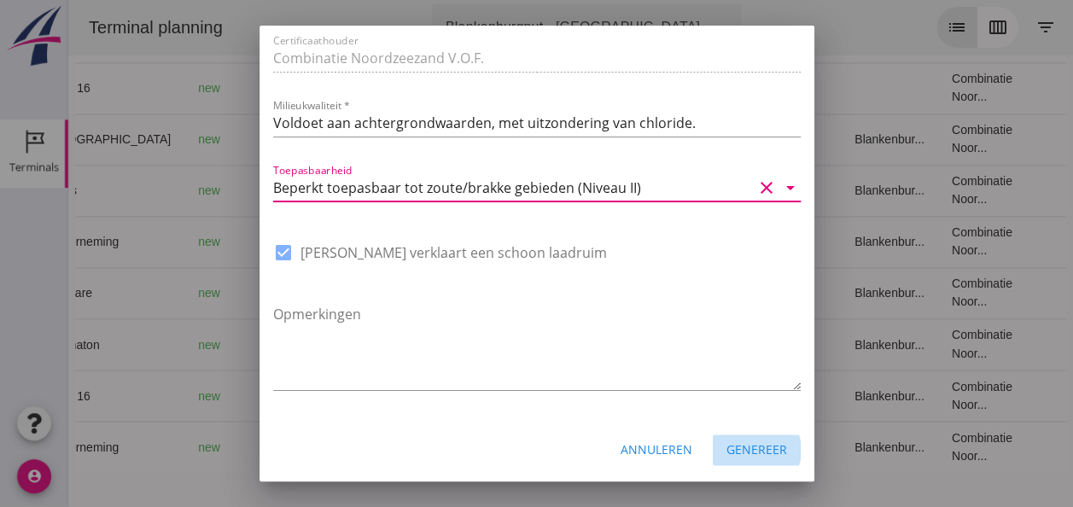
click at [763, 451] on div "Genereer" at bounding box center [757, 450] width 61 height 18
